Goal: Browse casually

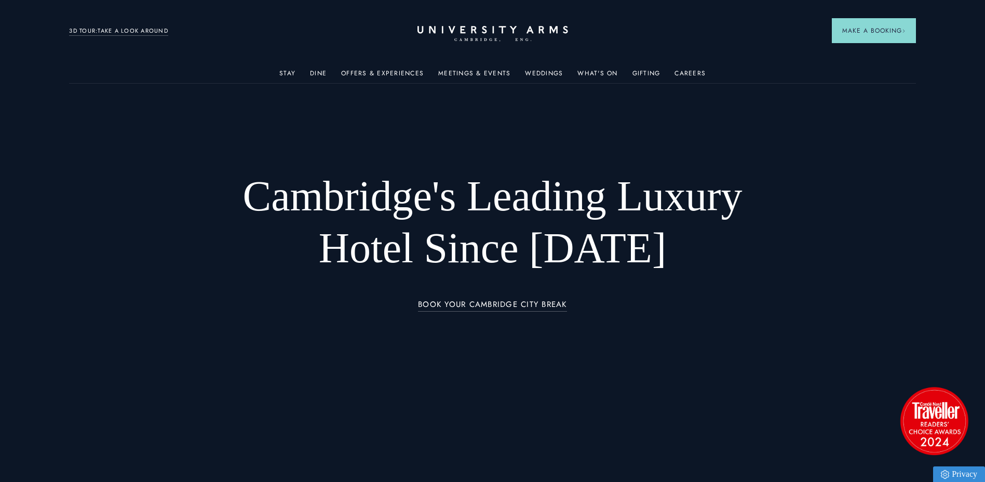
click at [156, 27] on link "3D TOUR:TAKE A LOOK AROUND" at bounding box center [118, 30] width 99 height 9
click at [883, 307] on div at bounding box center [492, 241] width 985 height 482
click at [917, 246] on div at bounding box center [492, 241] width 985 height 482
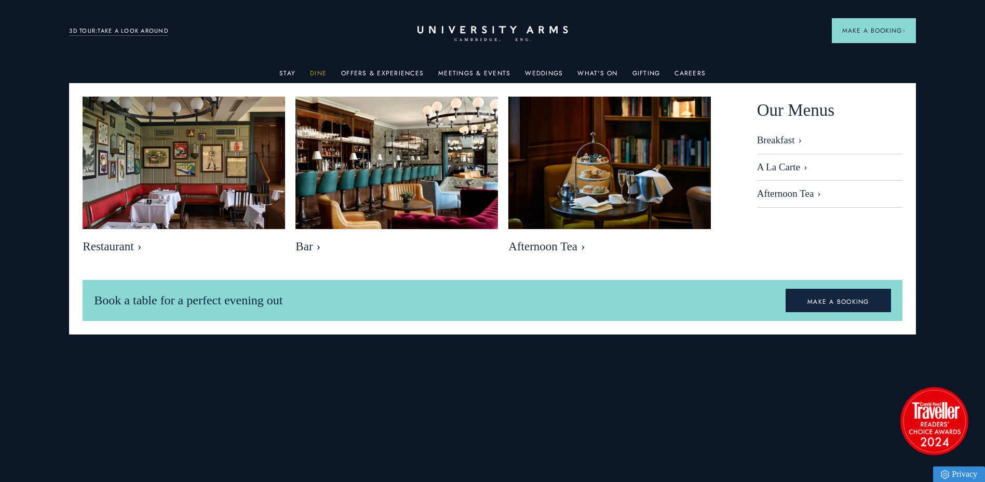
click at [324, 74] on link "Dine" at bounding box center [318, 76] width 17 height 13
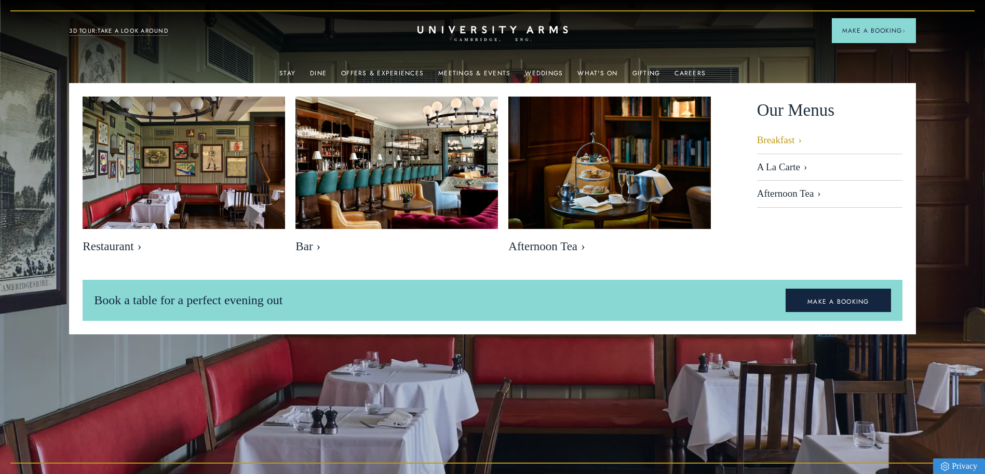
click at [772, 143] on link "Breakfast" at bounding box center [829, 144] width 145 height 20
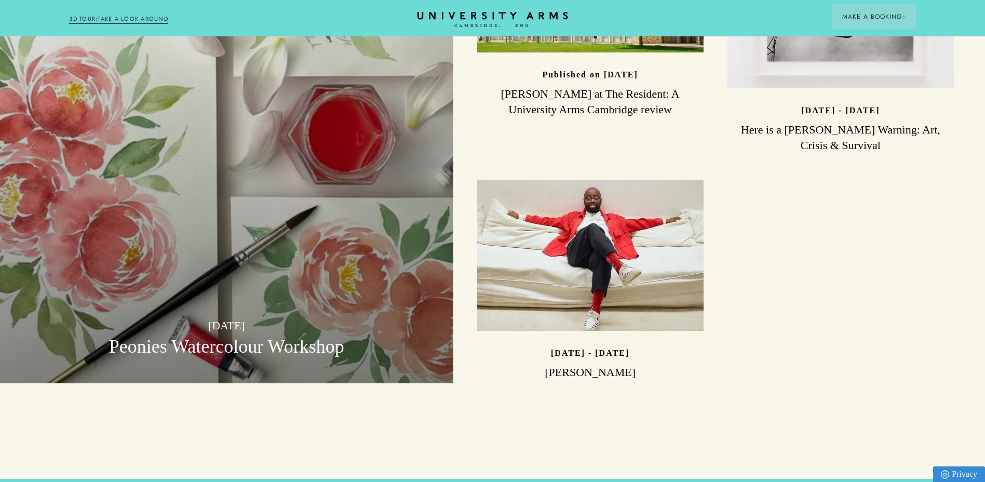
scroll to position [2855, 0]
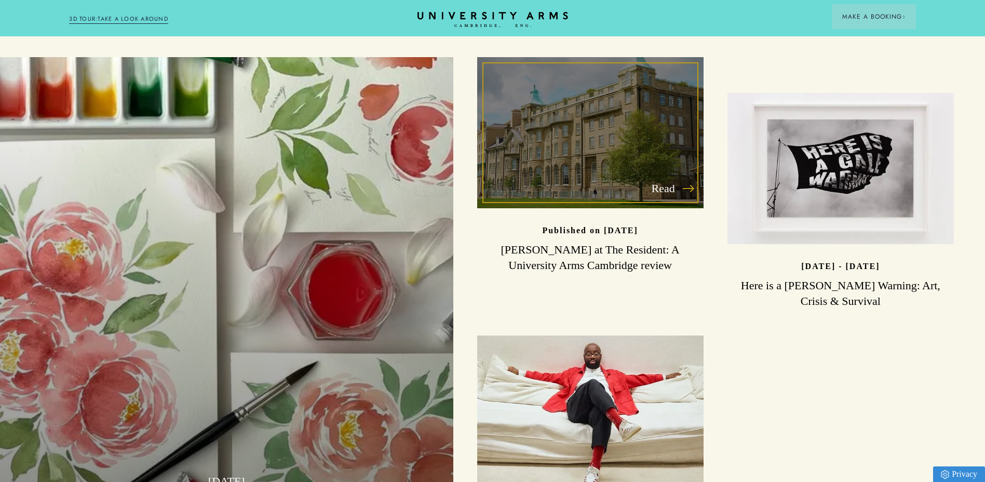
click at [566, 146] on div "Read" at bounding box center [590, 132] width 226 height 151
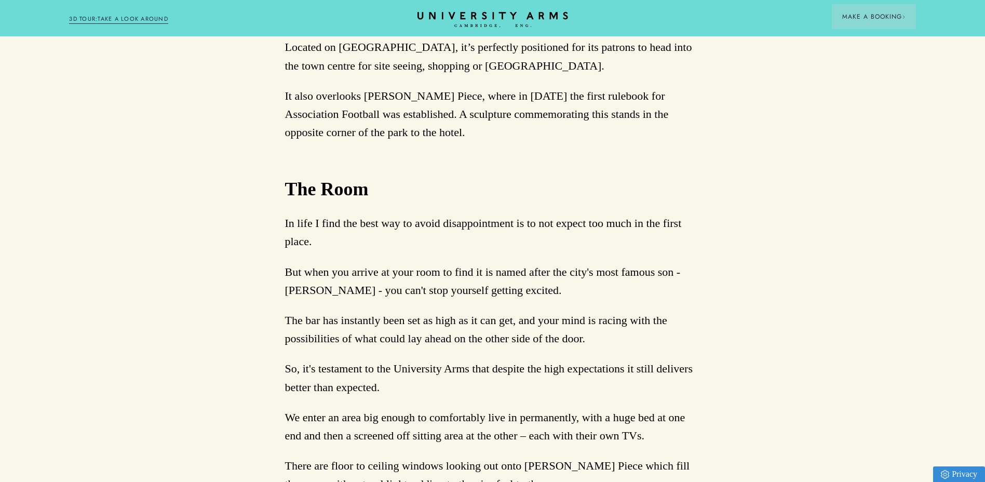
scroll to position [1142, 0]
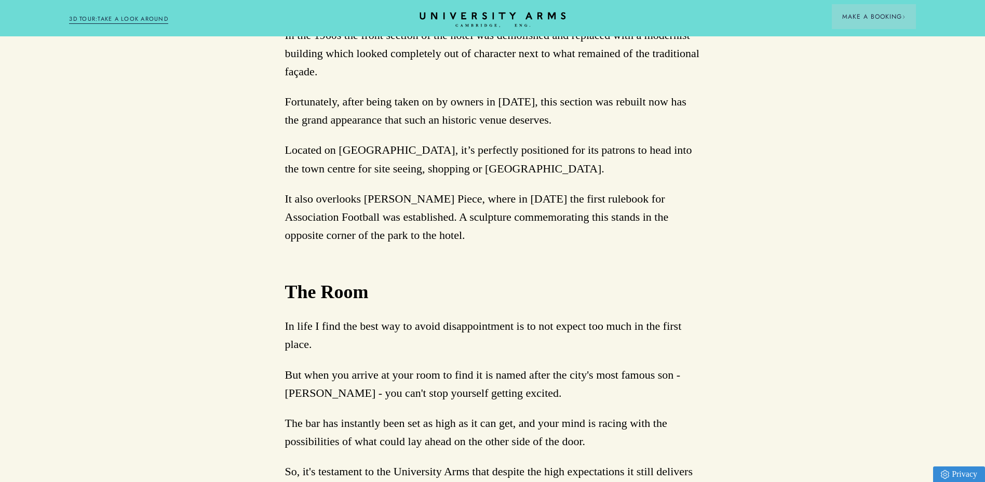
click at [497, 16] on icon "CAMBRIDGE’S LEADING LUXURY HOTEL SINCE [DATE]" at bounding box center [492, 20] width 146 height 16
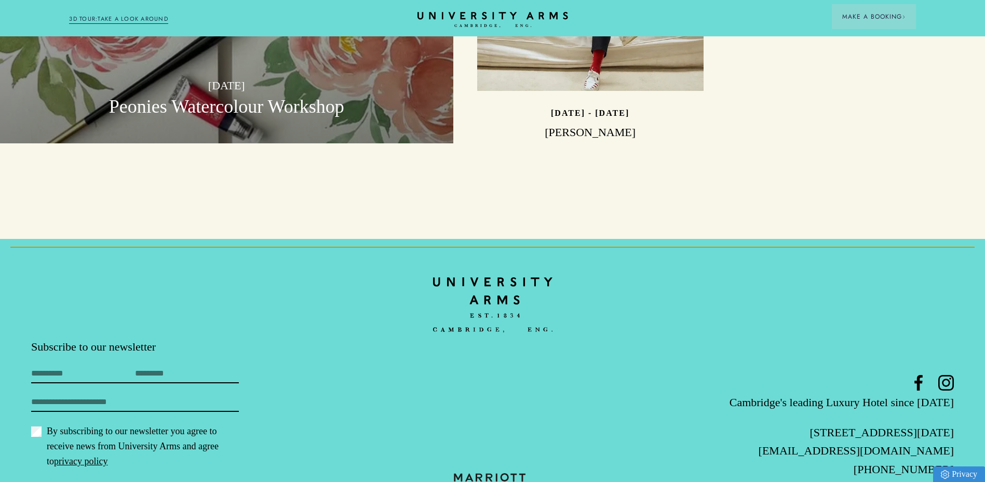
scroll to position [3268, 0]
